Goal: Check status: Check status

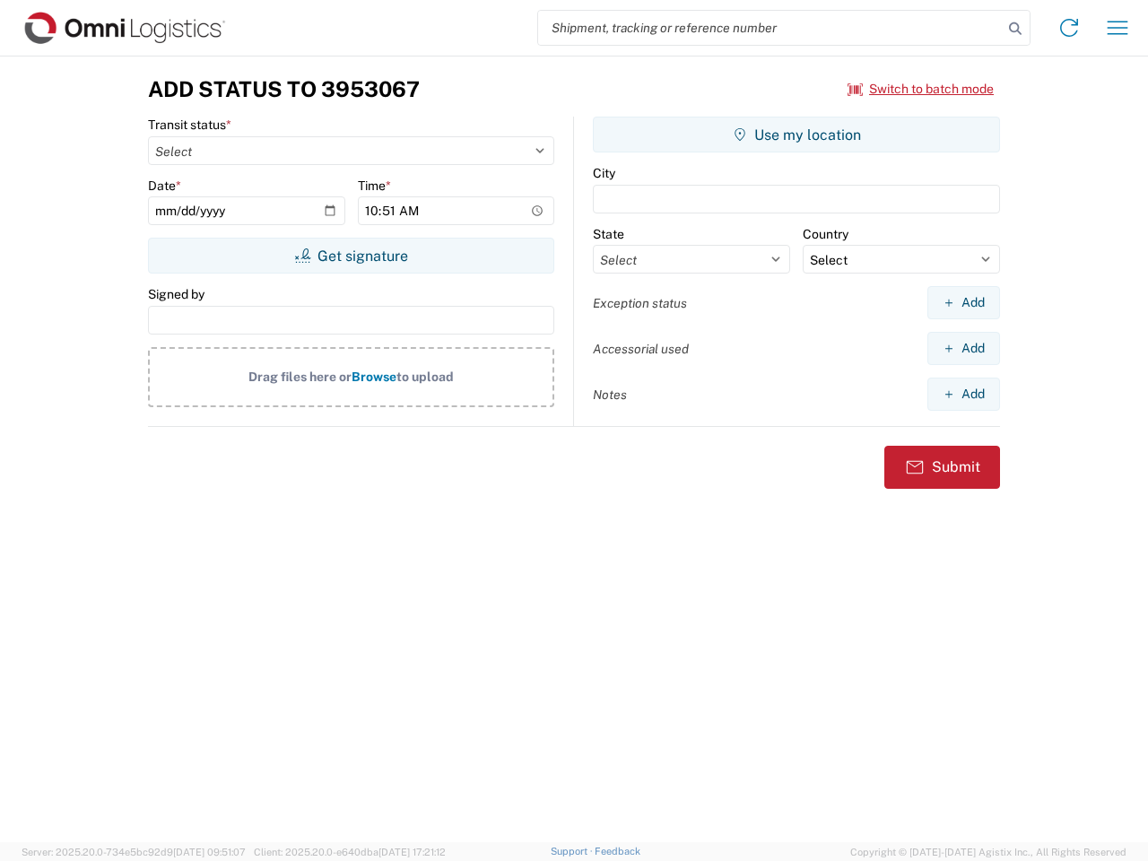
click at [770, 28] on input "search" at bounding box center [770, 28] width 464 height 34
click at [1015, 29] on icon at bounding box center [1014, 28] width 25 height 25
click at [1069, 28] on icon at bounding box center [1068, 27] width 29 height 29
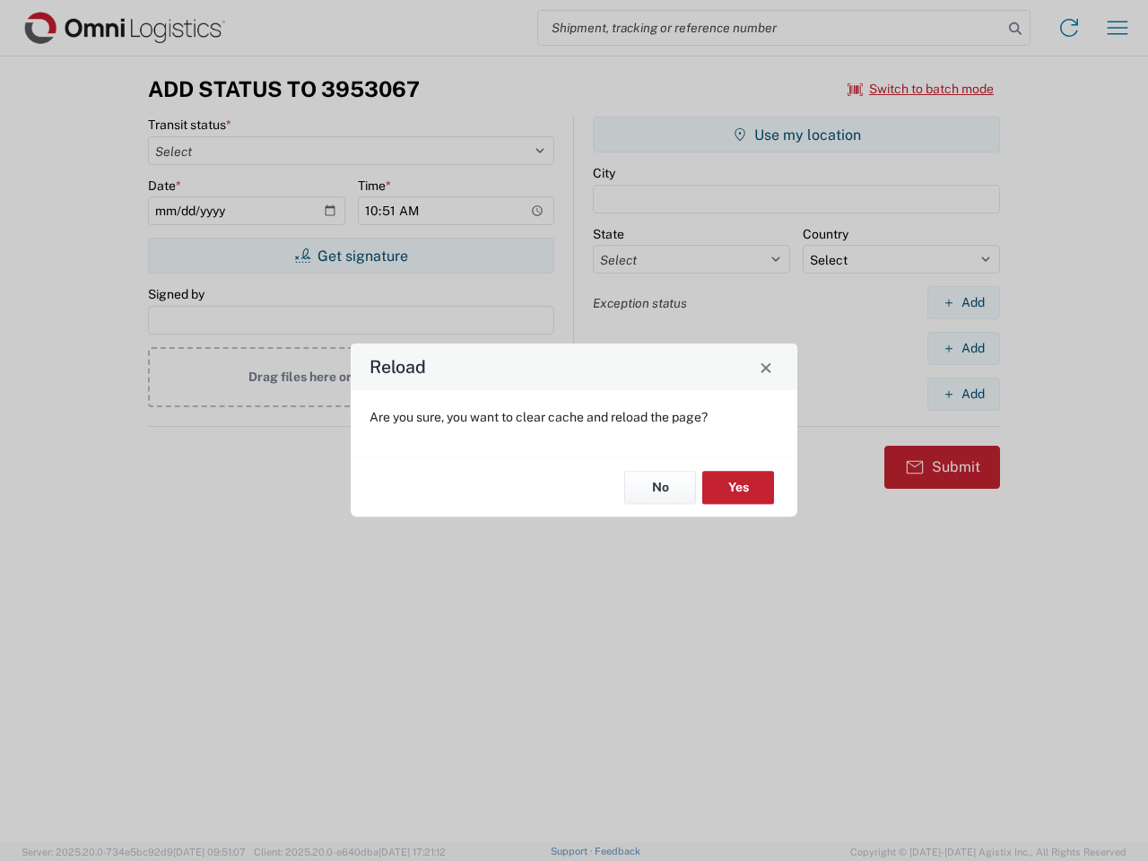
click at [1117, 28] on div "Reload Are you sure, you want to clear cache and reload the page? No Yes" at bounding box center [574, 430] width 1148 height 861
click at [921, 89] on div "Reload Are you sure, you want to clear cache and reload the page? No Yes" at bounding box center [574, 430] width 1148 height 861
click at [351, 256] on div "Reload Are you sure, you want to clear cache and reload the page? No Yes" at bounding box center [574, 430] width 1148 height 861
click at [796, 134] on div "Reload Are you sure, you want to clear cache and reload the page? No Yes" at bounding box center [574, 430] width 1148 height 861
click at [963, 302] on div "Reload Are you sure, you want to clear cache and reload the page? No Yes" at bounding box center [574, 430] width 1148 height 861
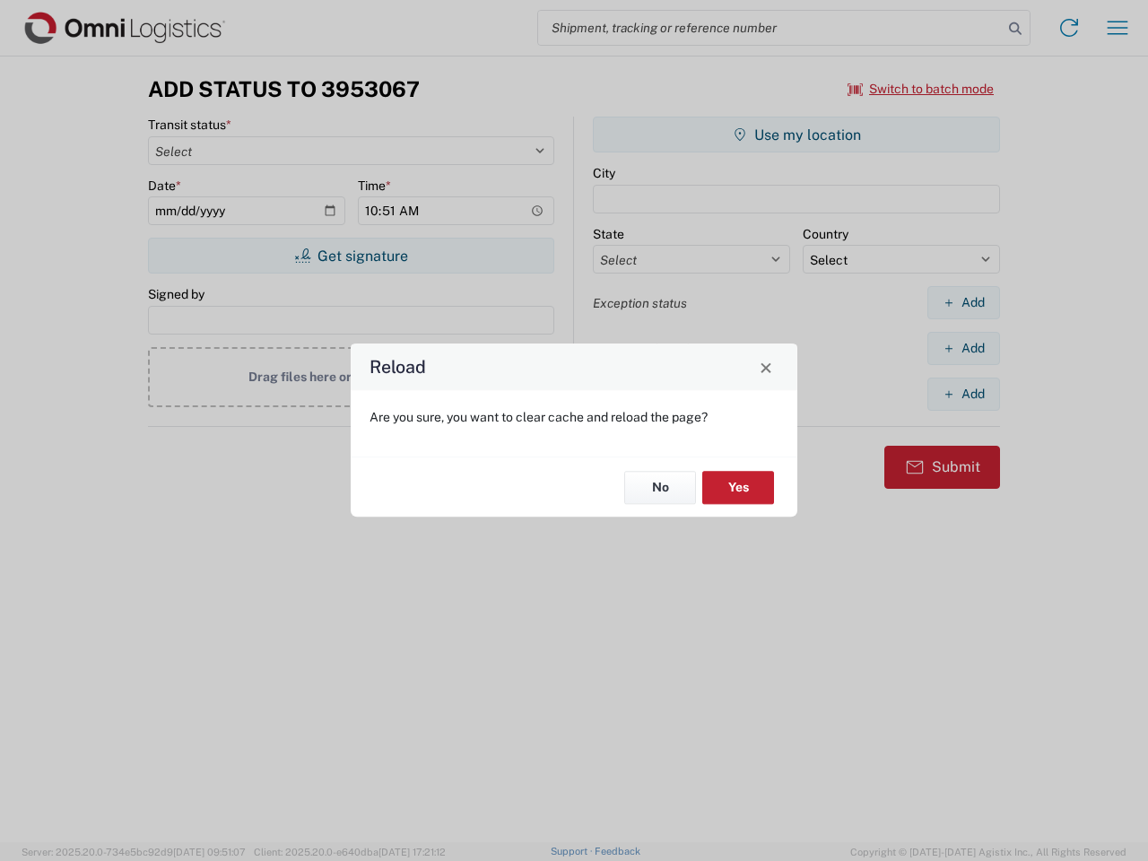
click at [963, 348] on div "Reload Are you sure, you want to clear cache and reload the page? No Yes" at bounding box center [574, 430] width 1148 height 861
click at [963, 394] on div "Reload Are you sure, you want to clear cache and reload the page? No Yes" at bounding box center [574, 430] width 1148 height 861
